Goal: Navigation & Orientation: Find specific page/section

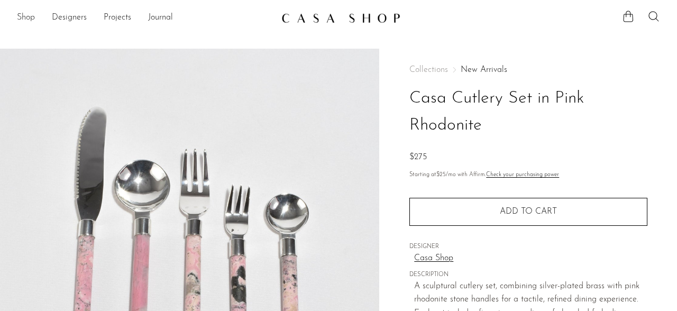
click at [31, 17] on link "Shop" at bounding box center [26, 18] width 18 height 14
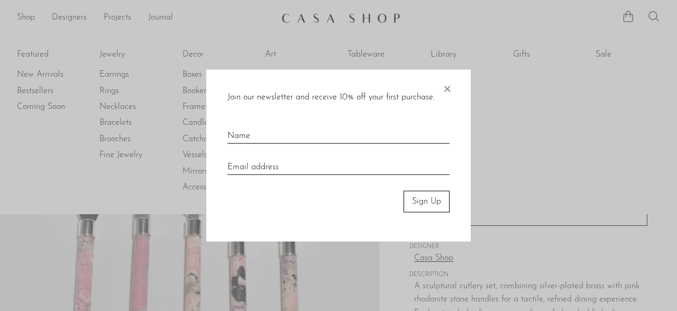
click at [447, 91] on span "×" at bounding box center [447, 87] width 11 height 34
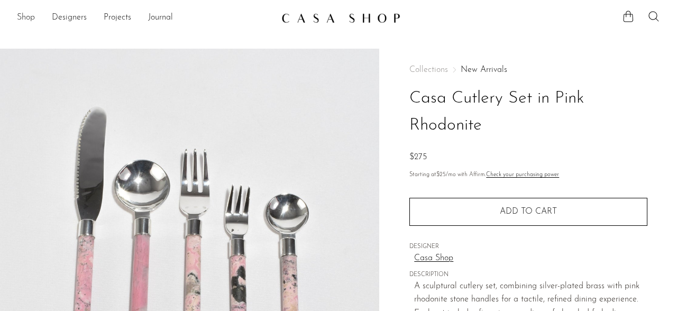
click at [27, 15] on link "Shop" at bounding box center [26, 18] width 18 height 14
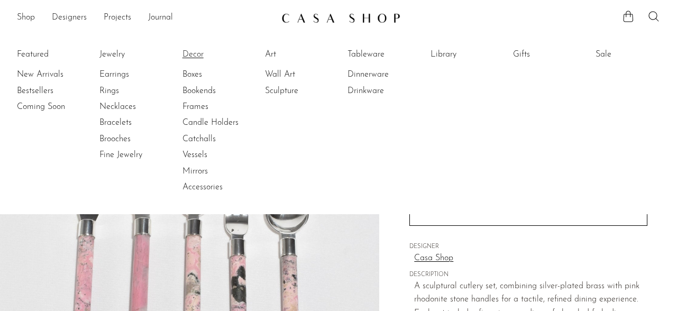
click at [185, 54] on link "Decor" at bounding box center [221, 55] width 79 height 12
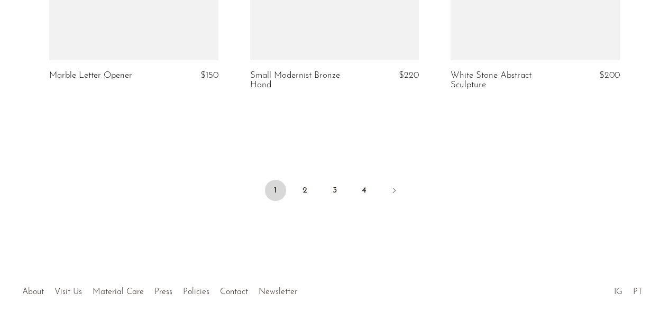
scroll to position [3449, 0]
